Goal: Task Accomplishment & Management: Use online tool/utility

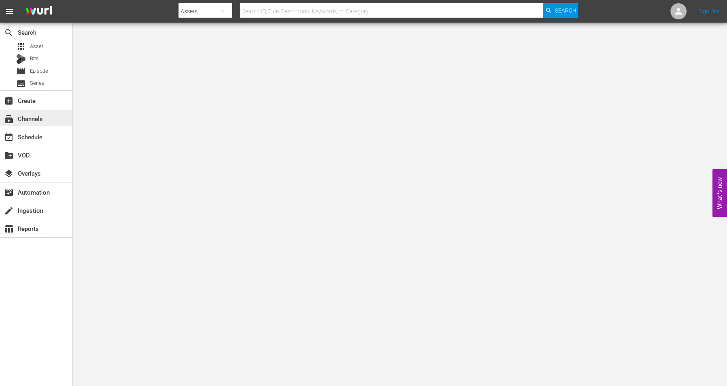
click at [34, 116] on div "subscriptions Channels" at bounding box center [22, 117] width 45 height 7
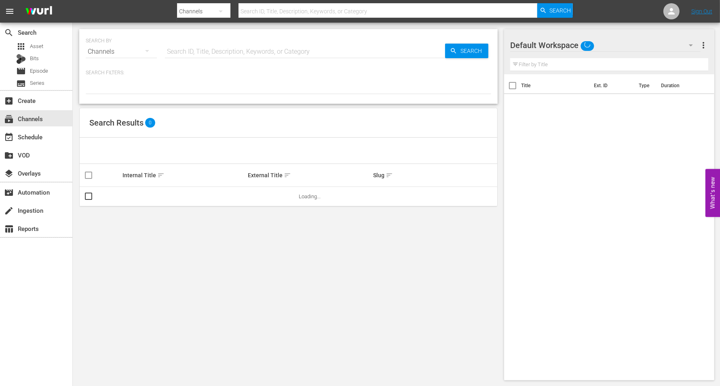
click at [206, 52] on input "text" at bounding box center [305, 51] width 280 height 19
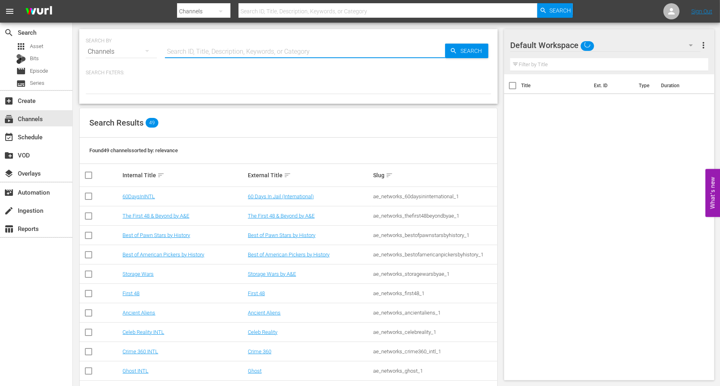
type input "INTL TINY HOUSE"
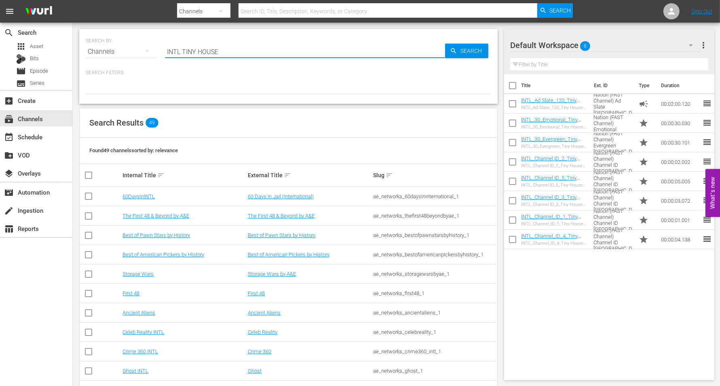
type input "INTL TINY HOUSE"
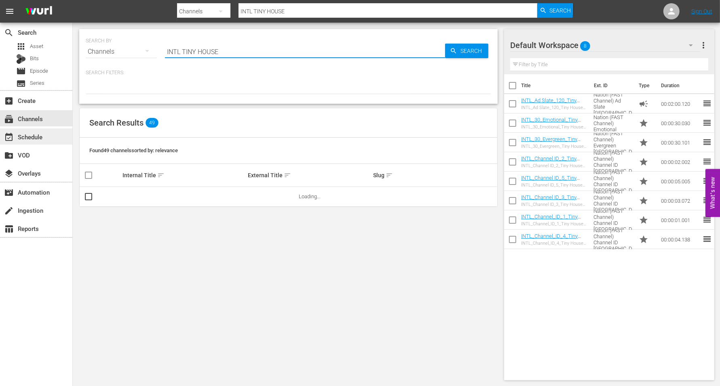
click at [45, 137] on div "event_available Schedule" at bounding box center [22, 135] width 45 height 7
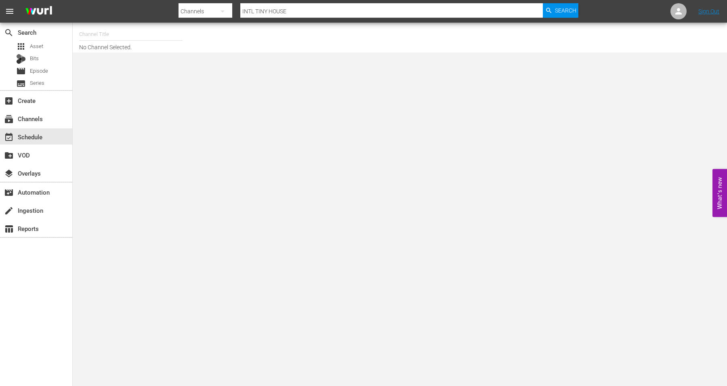
click at [156, 28] on input "text" at bounding box center [130, 34] width 103 height 19
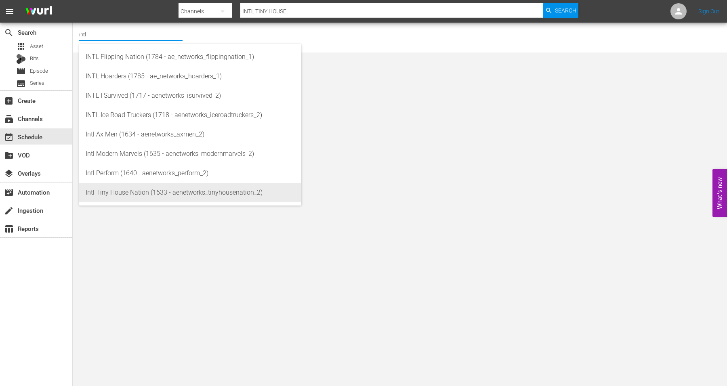
click at [117, 193] on div "Intl Tiny House Nation (1633 - aenetworks_tinyhousenation_2)" at bounding box center [190, 192] width 209 height 19
type input "Intl Tiny House Nation (1633 - aenetworks_tinyhousenation_2)"
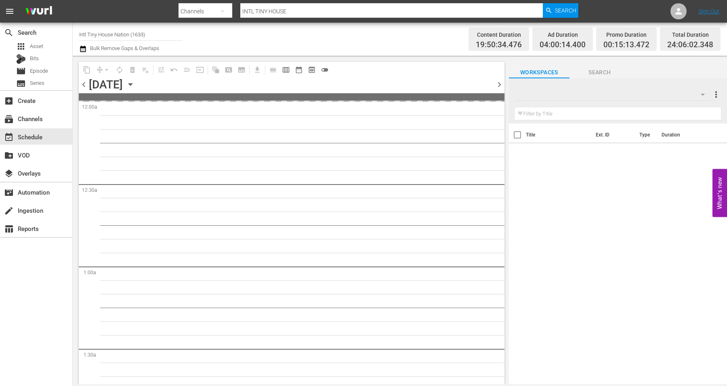
click at [135, 84] on icon "button" at bounding box center [130, 84] width 9 height 9
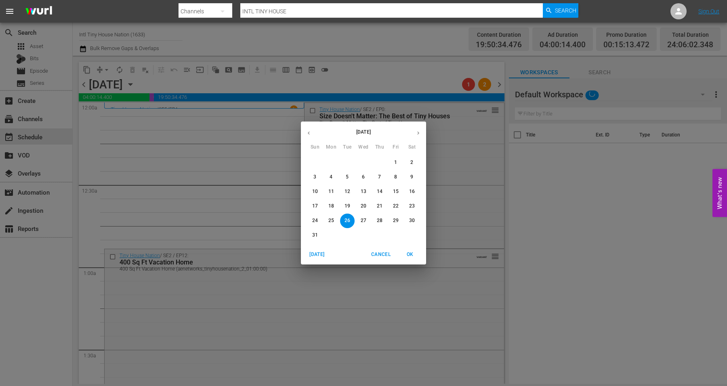
click at [420, 134] on icon "button" at bounding box center [418, 133] width 6 height 6
click at [333, 177] on span "8" at bounding box center [331, 177] width 15 height 7
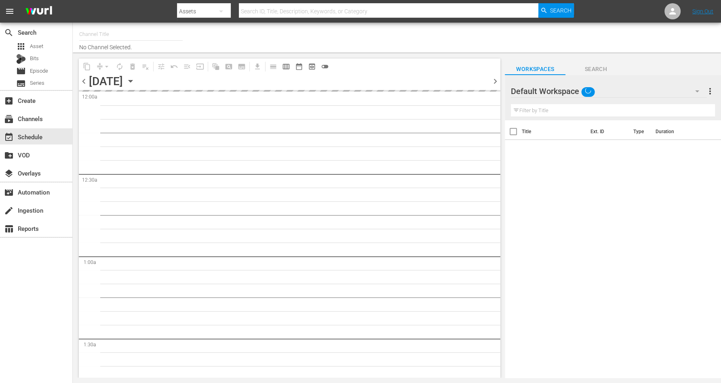
type input "Intl Tiny House Nation (1633)"
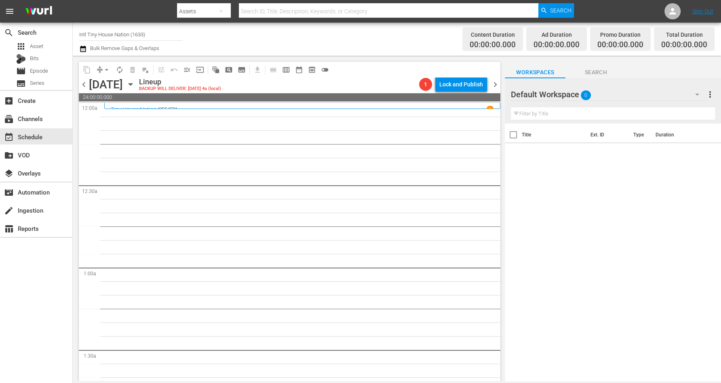
click at [135, 82] on icon "button" at bounding box center [130, 84] width 9 height 9
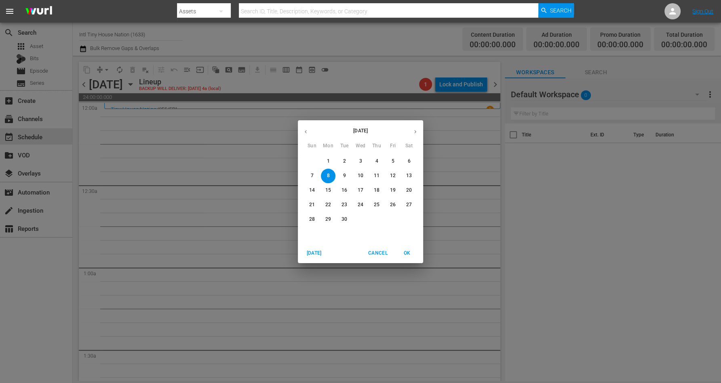
click at [342, 171] on button "9" at bounding box center [344, 176] width 15 height 15
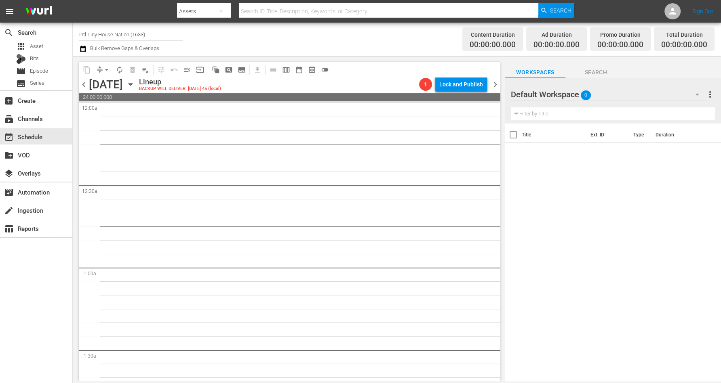
click at [135, 86] on icon "button" at bounding box center [130, 84] width 9 height 9
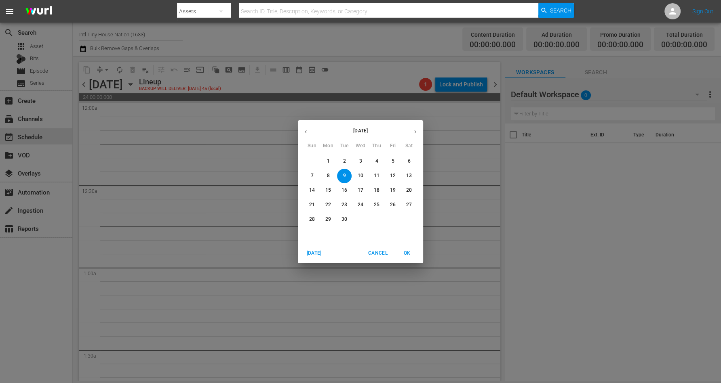
click at [361, 174] on p "10" at bounding box center [361, 176] width 6 height 7
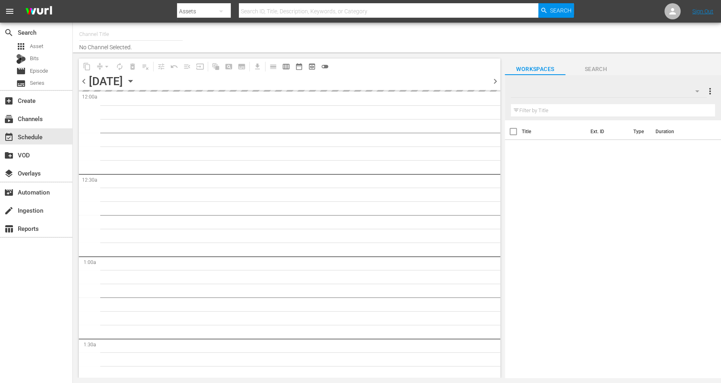
type input "Intl Tiny House Nation (1633)"
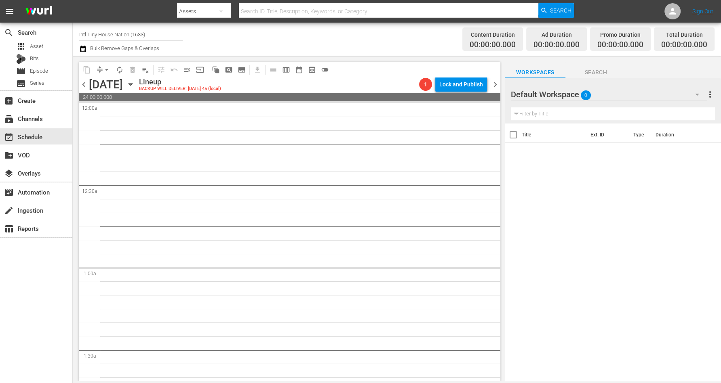
click at [135, 81] on icon "button" at bounding box center [130, 84] width 9 height 9
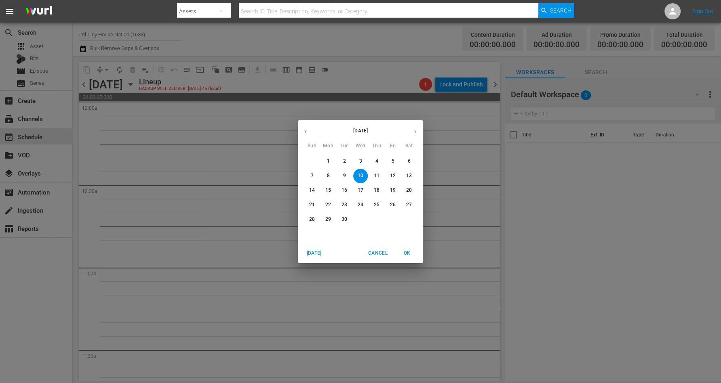
drag, startPoint x: 329, startPoint y: 174, endPoint x: 325, endPoint y: 174, distance: 4.1
click at [328, 174] on p "8" at bounding box center [327, 176] width 3 height 7
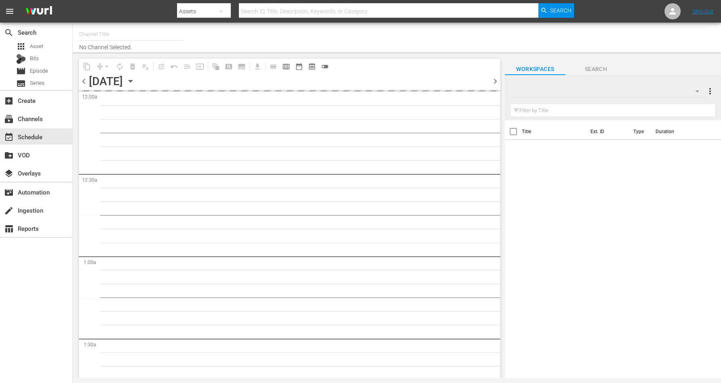
type input "Intl Tiny House Nation (1633)"
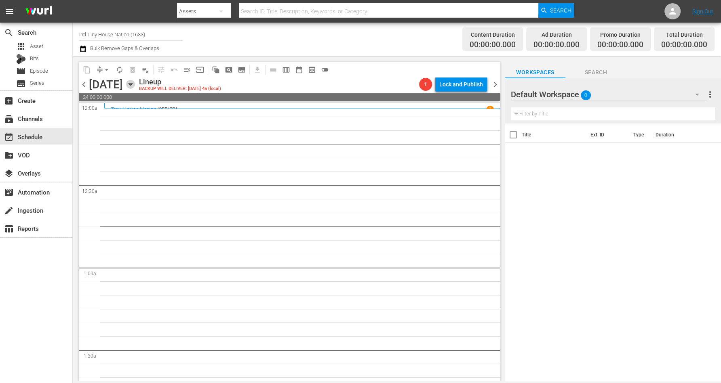
click at [132, 84] on icon "button" at bounding box center [130, 85] width 4 height 2
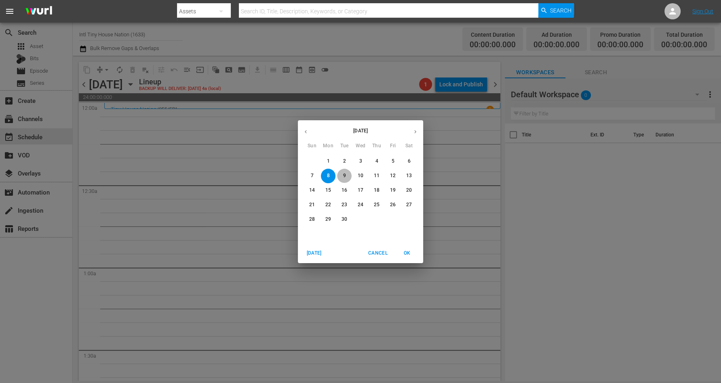
click at [341, 175] on span "9" at bounding box center [344, 176] width 15 height 7
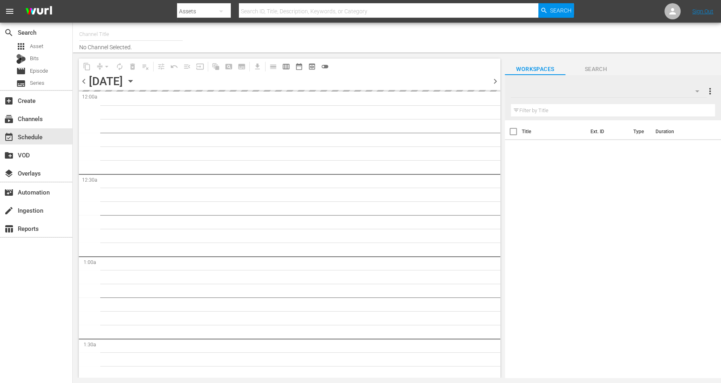
type input "Intl Tiny House Nation (1633)"
